Goal: Complete application form

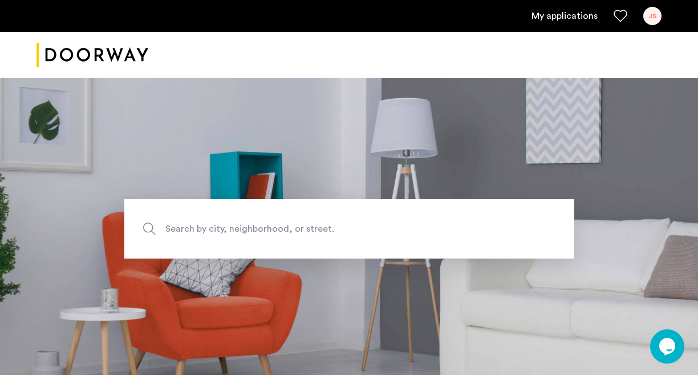
click at [575, 21] on link "My applications" at bounding box center [564, 16] width 66 height 14
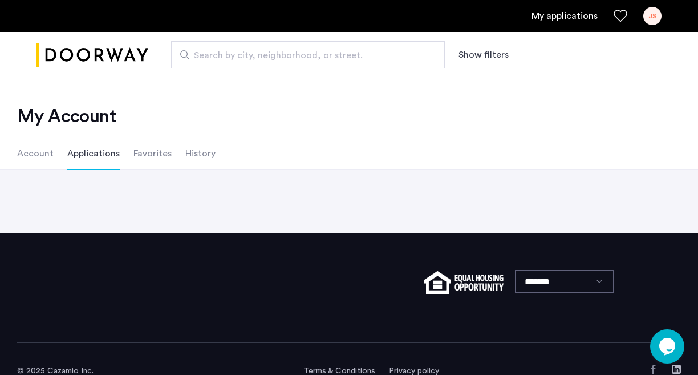
click at [649, 20] on div "JS" at bounding box center [652, 16] width 18 height 18
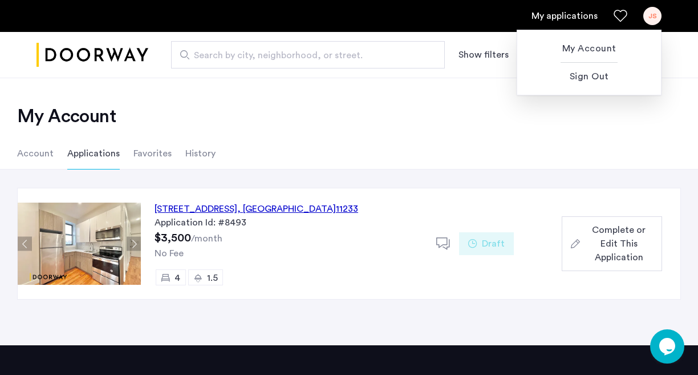
click at [221, 192] on div at bounding box center [349, 187] width 698 height 375
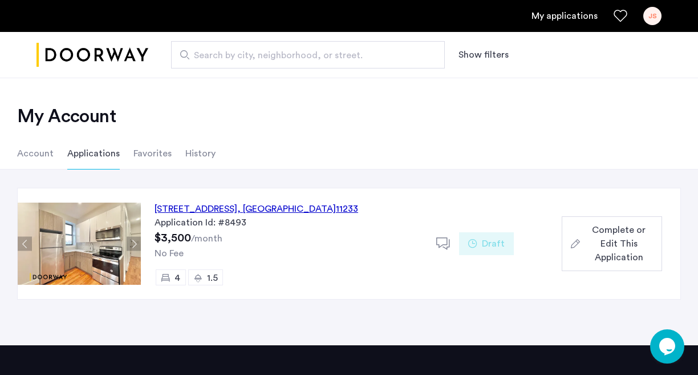
click at [257, 211] on div "1671 Lincoln Place, Unit 4A, Brooklyn , NY 11233" at bounding box center [256, 209] width 204 height 14
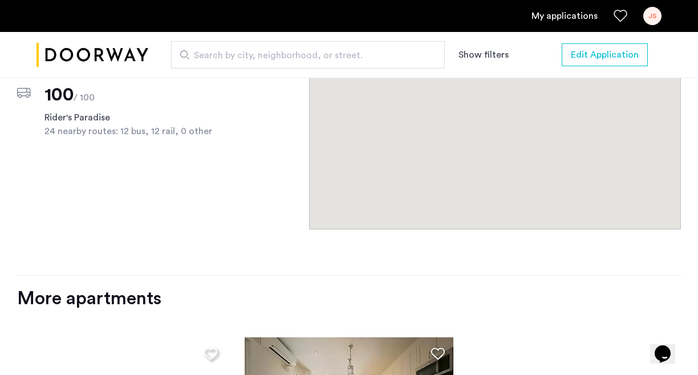
scroll to position [1307, 0]
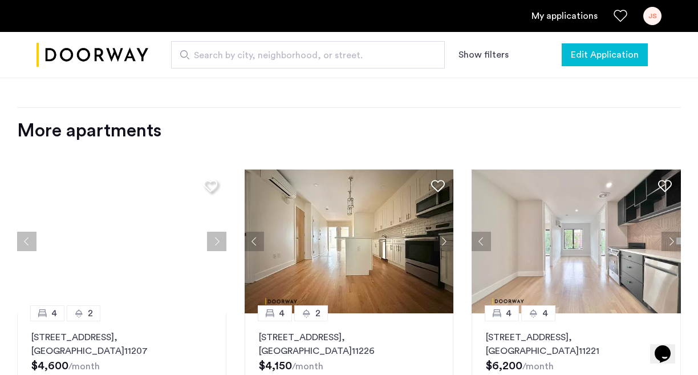
click at [595, 61] on span "Edit Application" at bounding box center [605, 55] width 68 height 14
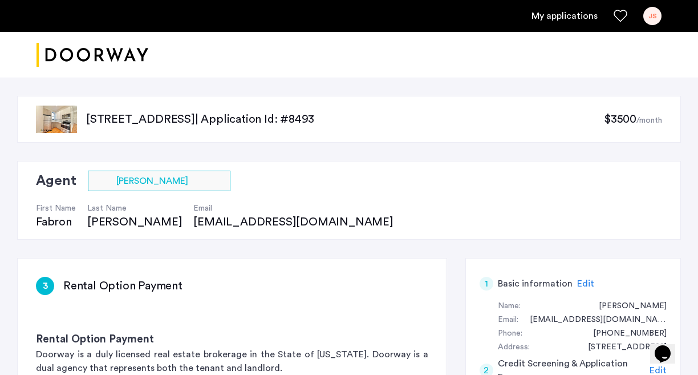
click at [549, 15] on link "My applications" at bounding box center [564, 16] width 66 height 14
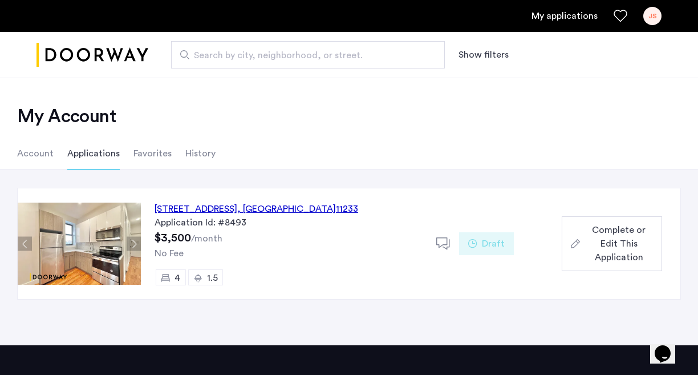
click at [652, 17] on div "JS" at bounding box center [652, 16] width 18 height 18
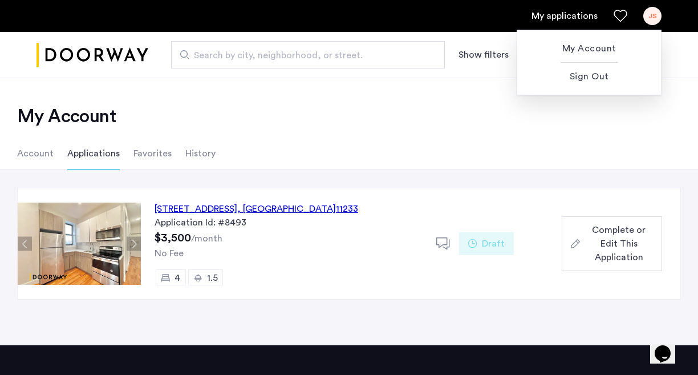
click at [451, 143] on div at bounding box center [349, 187] width 698 height 375
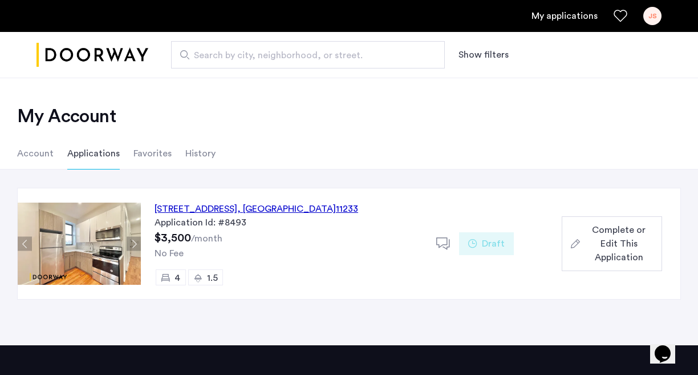
click at [586, 234] on span "Complete or Edit This Application" at bounding box center [618, 243] width 68 height 41
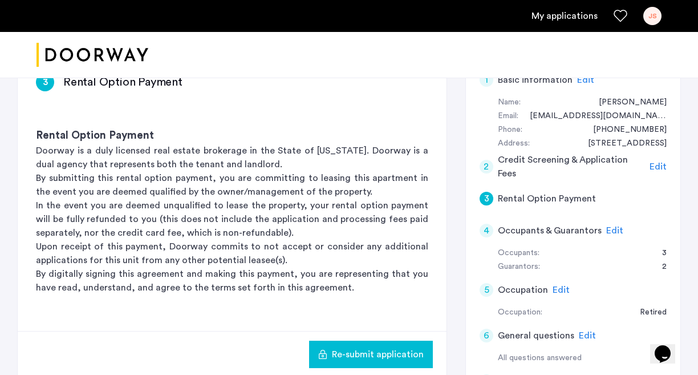
scroll to position [161, 0]
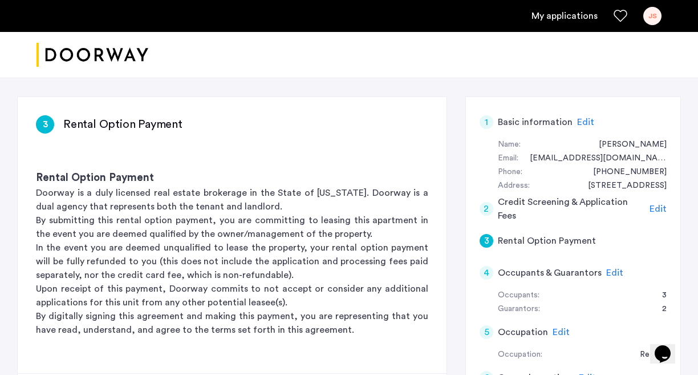
click at [538, 243] on h5 "Rental Option Payment" at bounding box center [547, 241] width 98 height 14
